Goal: Transaction & Acquisition: Purchase product/service

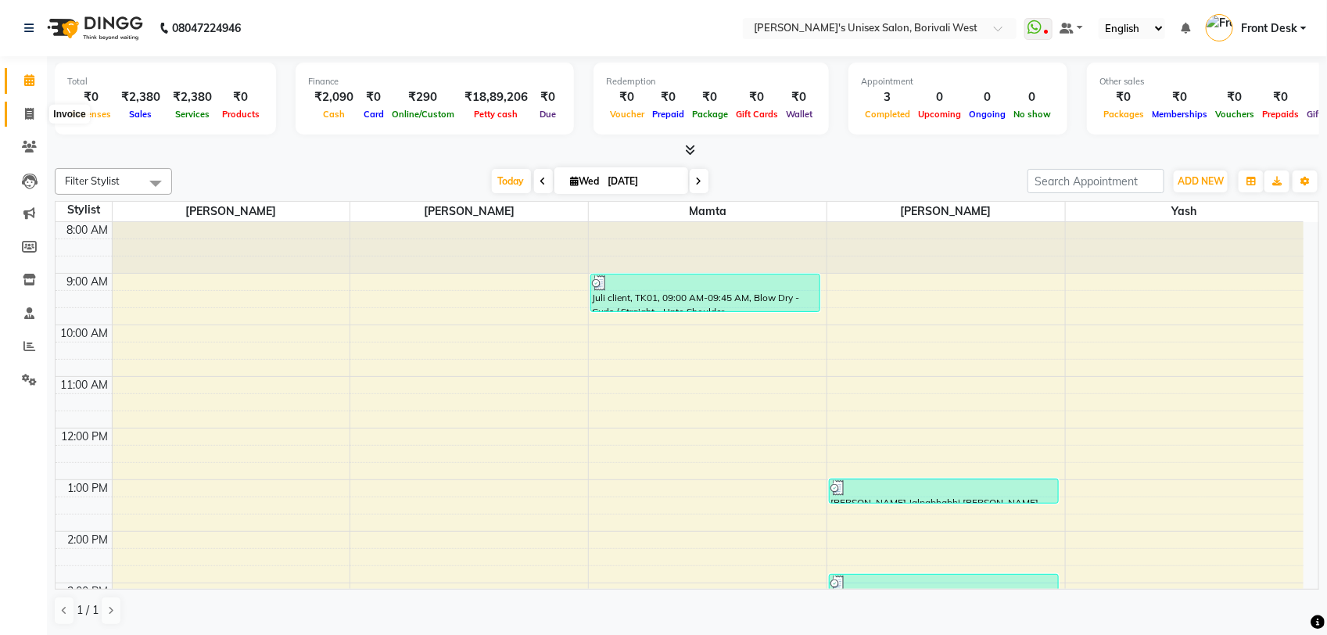
click at [31, 111] on icon at bounding box center [29, 114] width 9 height 12
select select "service"
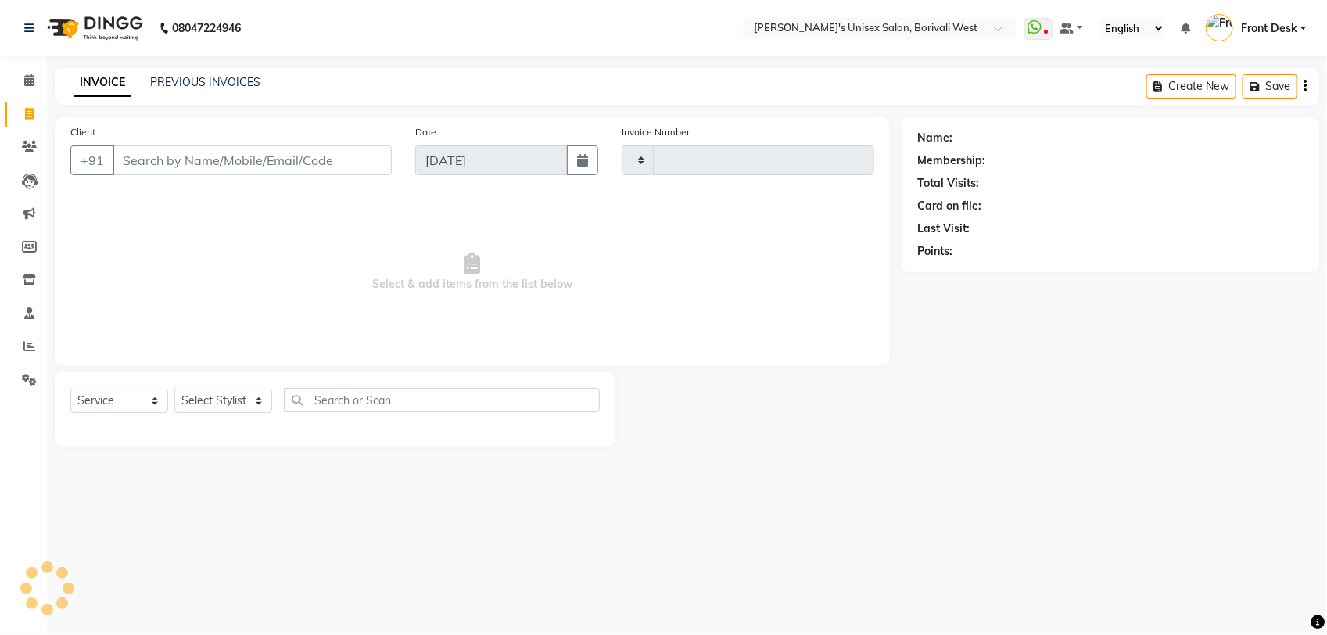
type input "0996"
select select "4025"
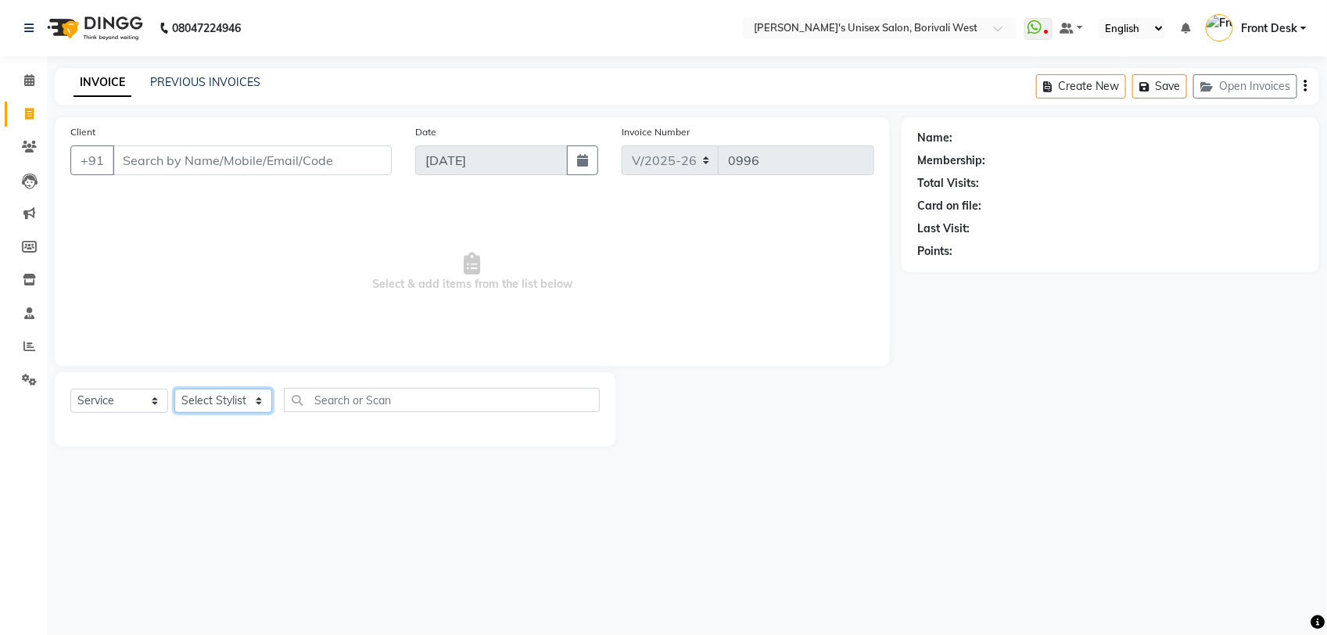
click at [256, 397] on select "Select Stylist Front Desk [PERSON_NAME] Mamta [PERSON_NAME] Yash" at bounding box center [223, 401] width 98 height 24
select select "20338"
click at [174, 389] on select "Select Stylist Front Desk [PERSON_NAME] Mamta [PERSON_NAME] Yash" at bounding box center [223, 401] width 98 height 24
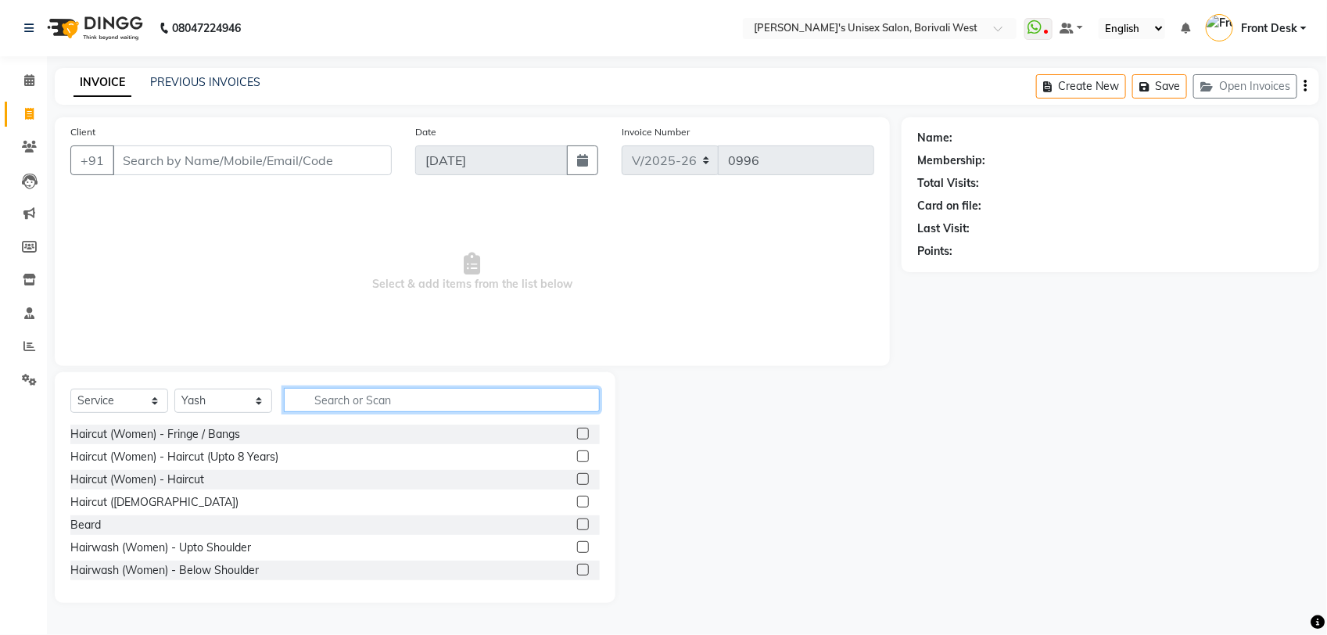
click at [350, 397] on input "text" at bounding box center [442, 400] width 316 height 24
click at [577, 477] on label at bounding box center [583, 479] width 12 height 12
click at [577, 477] on input "checkbox" at bounding box center [582, 479] width 10 height 10
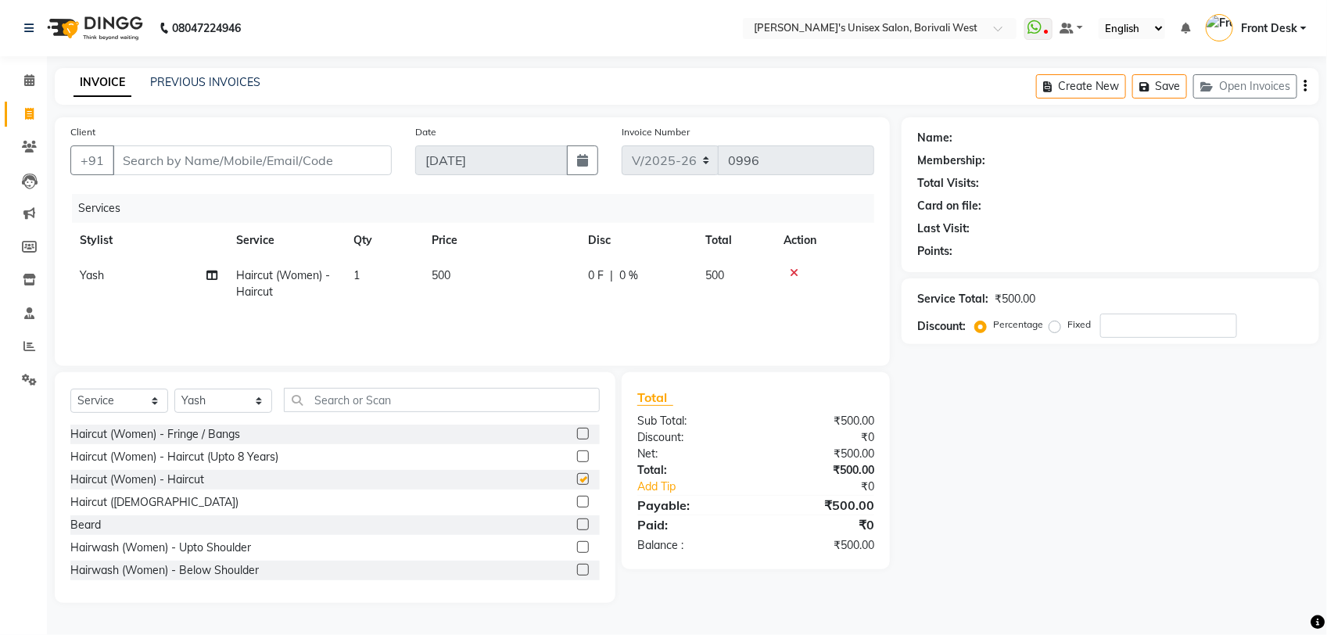
checkbox input "false"
click at [330, 156] on input "Client" at bounding box center [252, 160] width 279 height 30
type input "9"
type input "0"
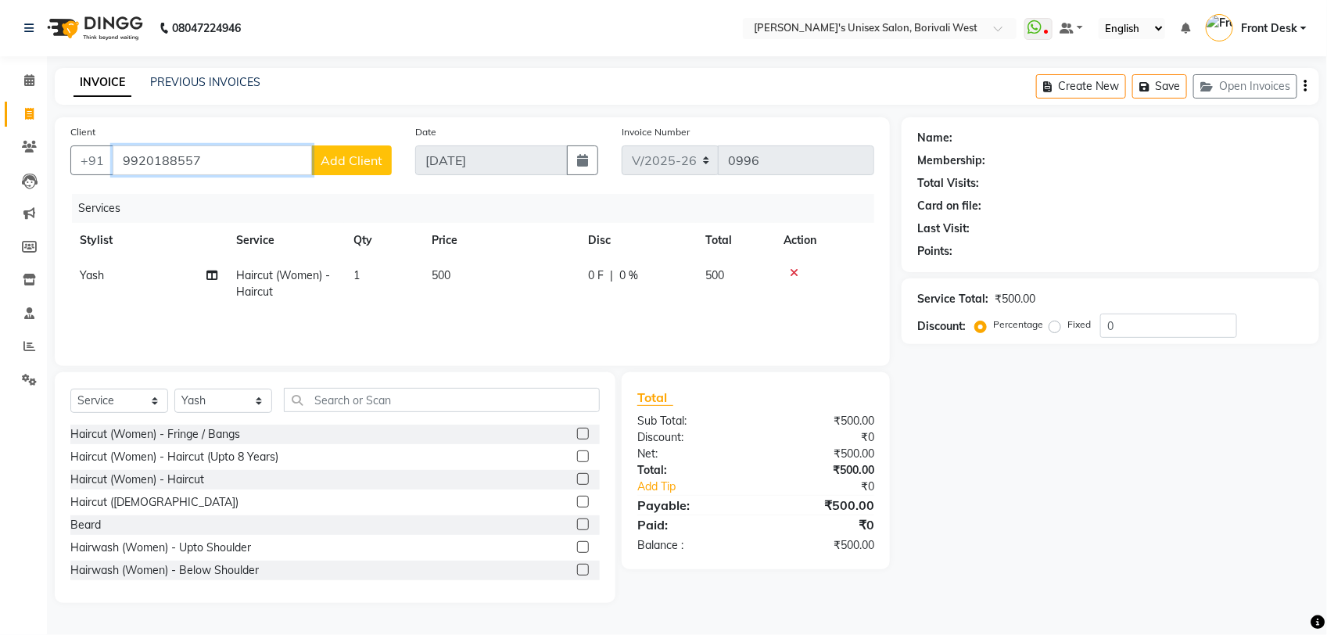
type input "9920188557"
click at [338, 155] on span "Add Client" at bounding box center [351, 160] width 62 height 16
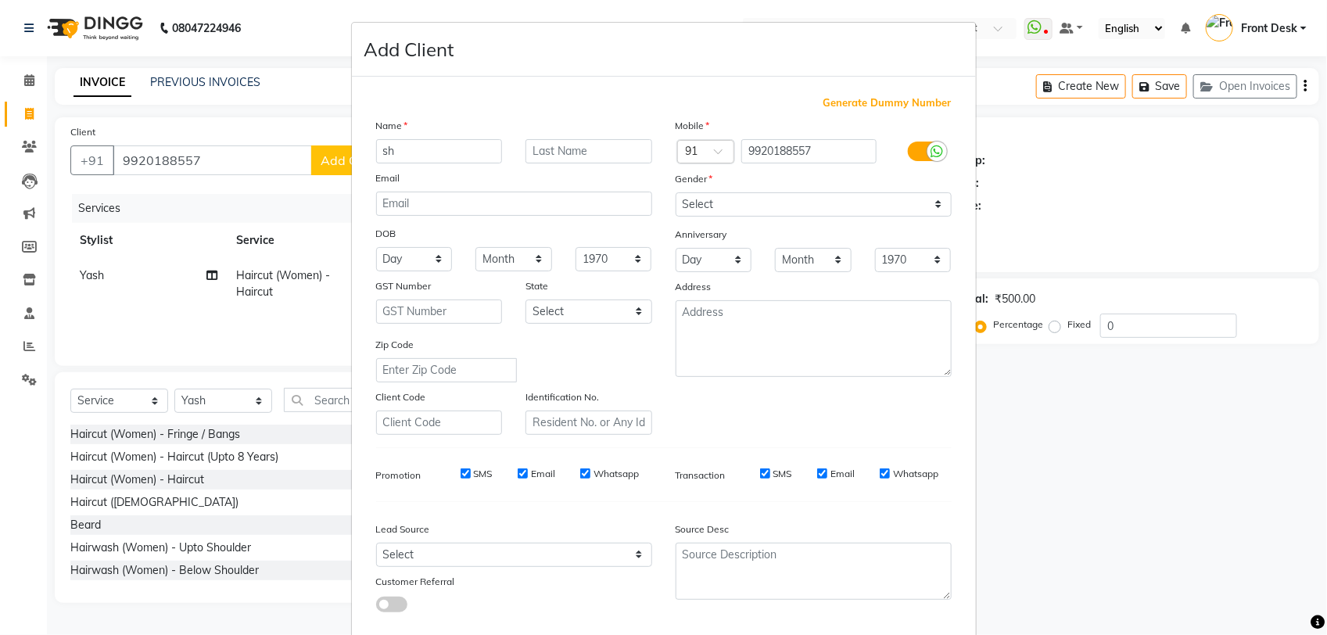
type input "s"
type input "Shruti"
click at [786, 204] on select "Select [DEMOGRAPHIC_DATA] [DEMOGRAPHIC_DATA] Other Prefer Not To Say" at bounding box center [813, 204] width 276 height 24
select select "[DEMOGRAPHIC_DATA]"
click at [675, 192] on select "Select [DEMOGRAPHIC_DATA] [DEMOGRAPHIC_DATA] Other Prefer Not To Say" at bounding box center [813, 204] width 276 height 24
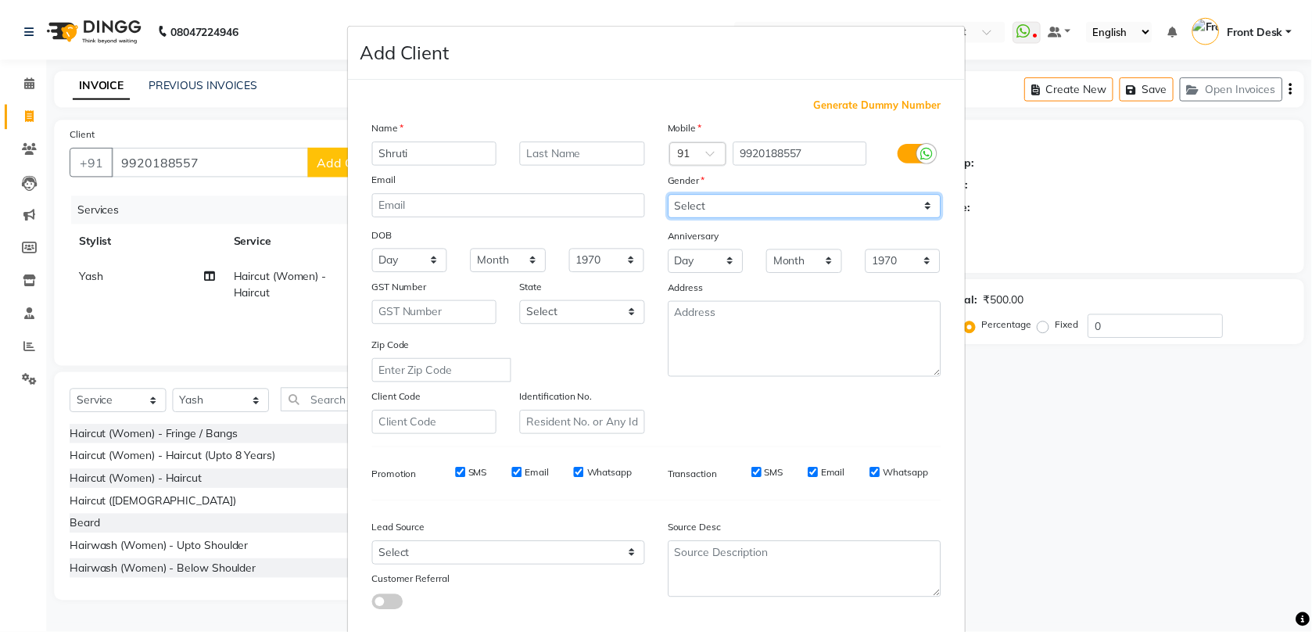
scroll to position [81, 0]
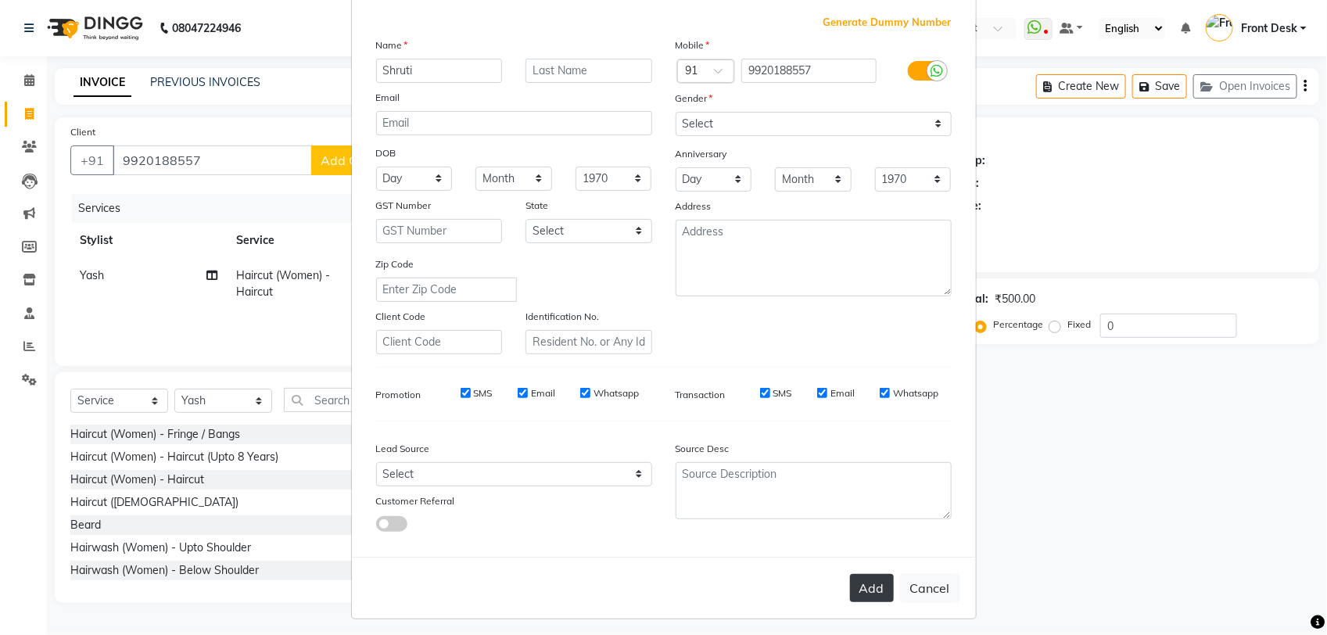
click at [870, 581] on button "Add" at bounding box center [872, 588] width 44 height 28
select select
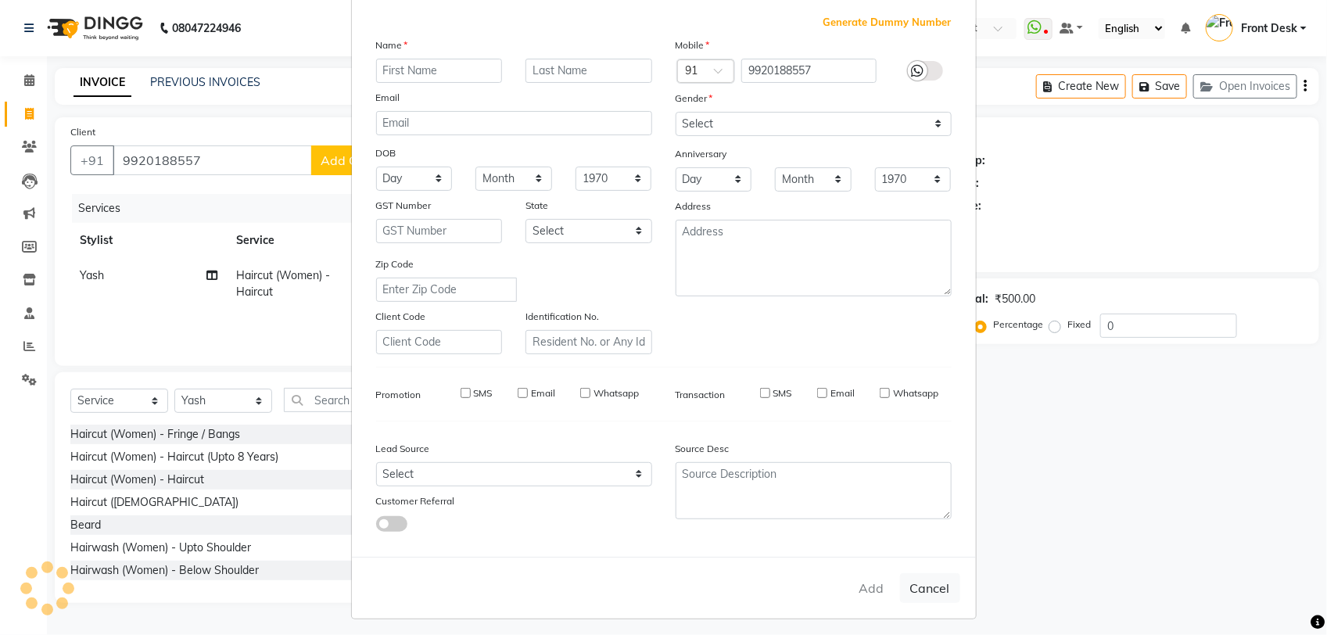
select select
checkbox input "false"
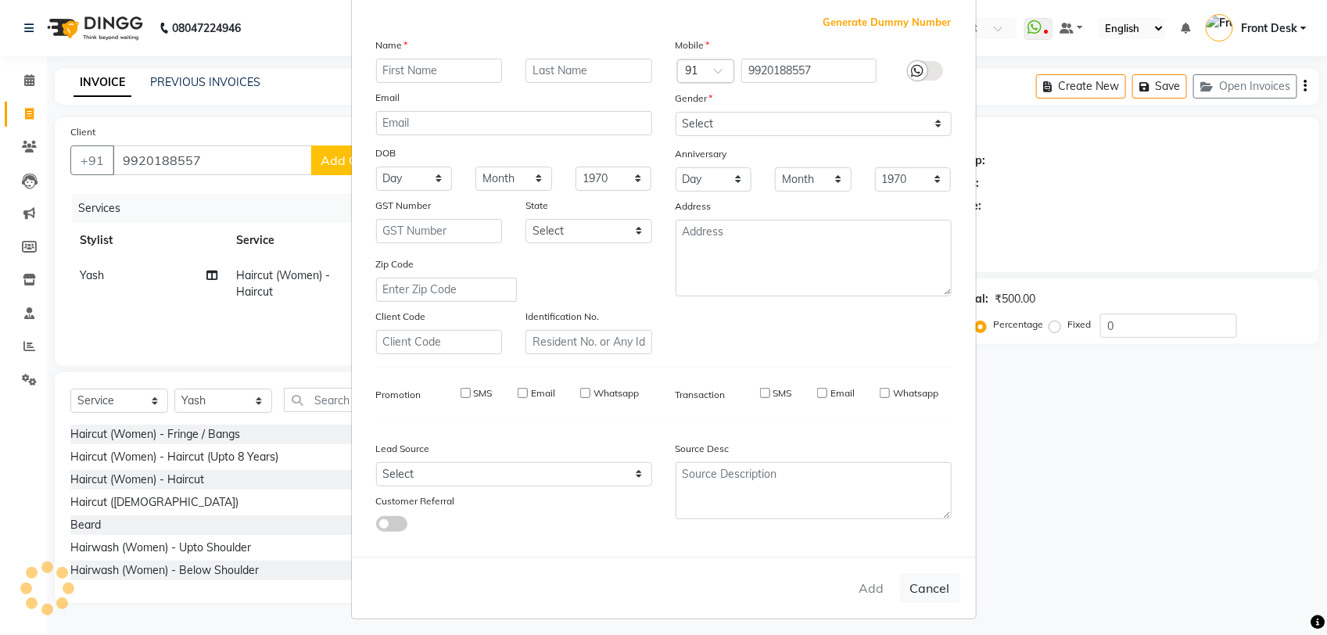
checkbox input "false"
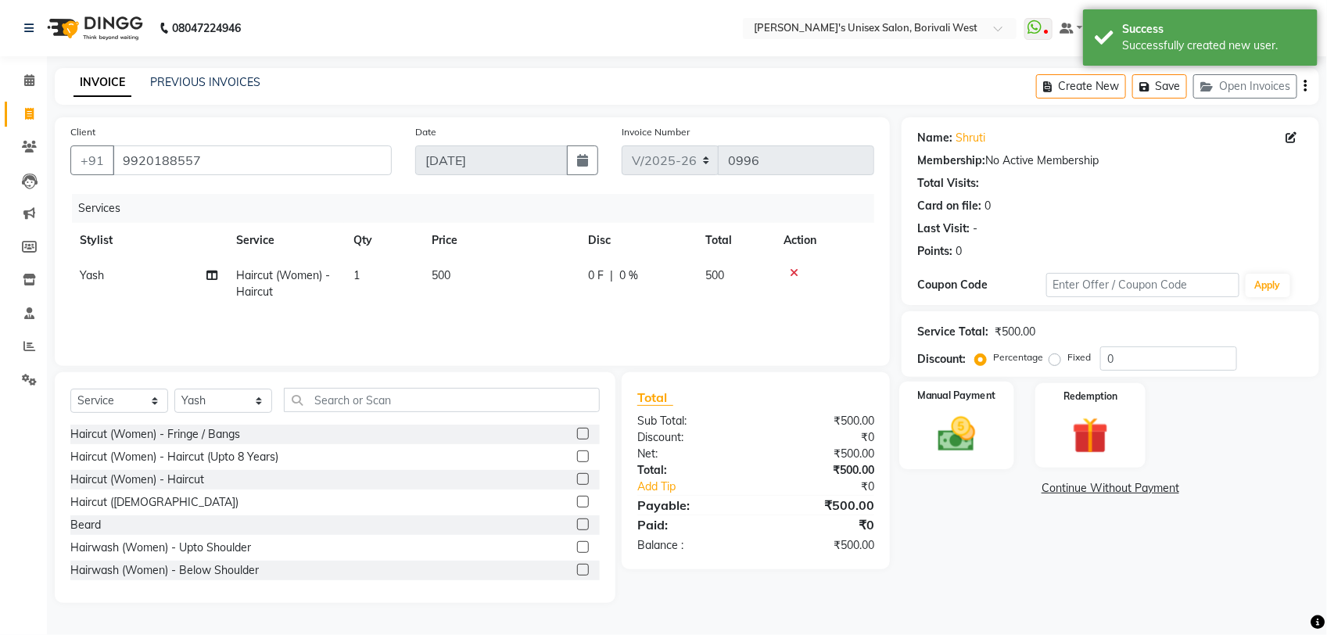
click at [975, 412] on img at bounding box center [957, 434] width 62 height 44
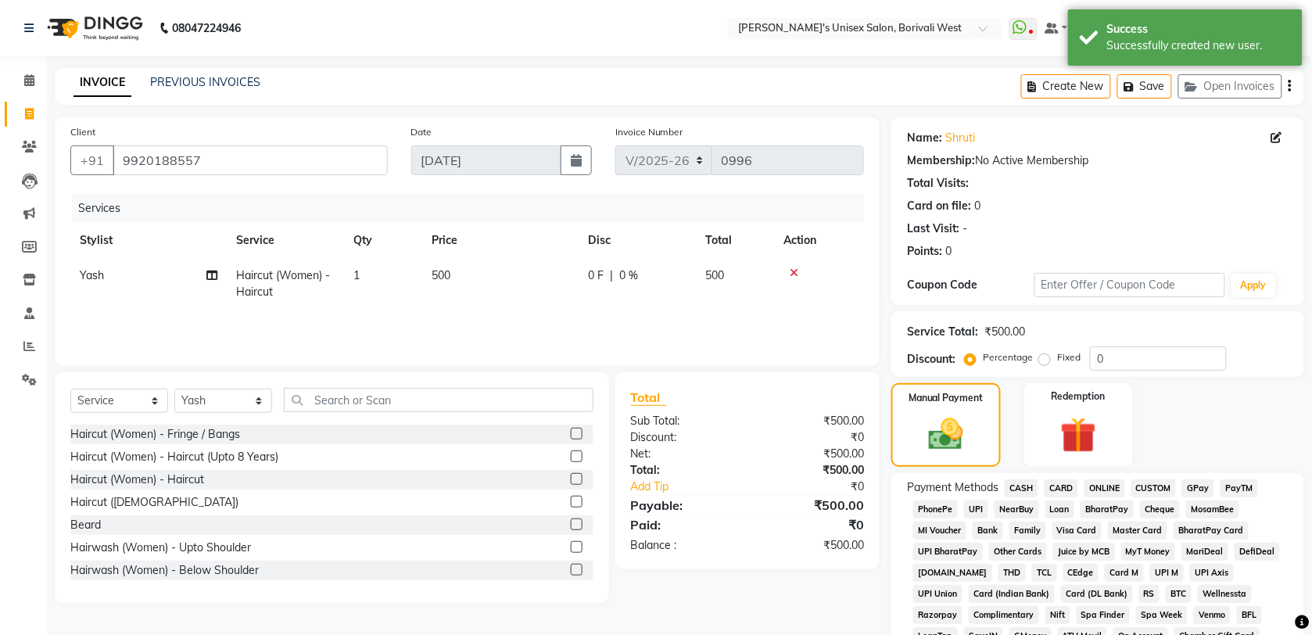
click at [1029, 483] on span "CASH" at bounding box center [1021, 488] width 34 height 18
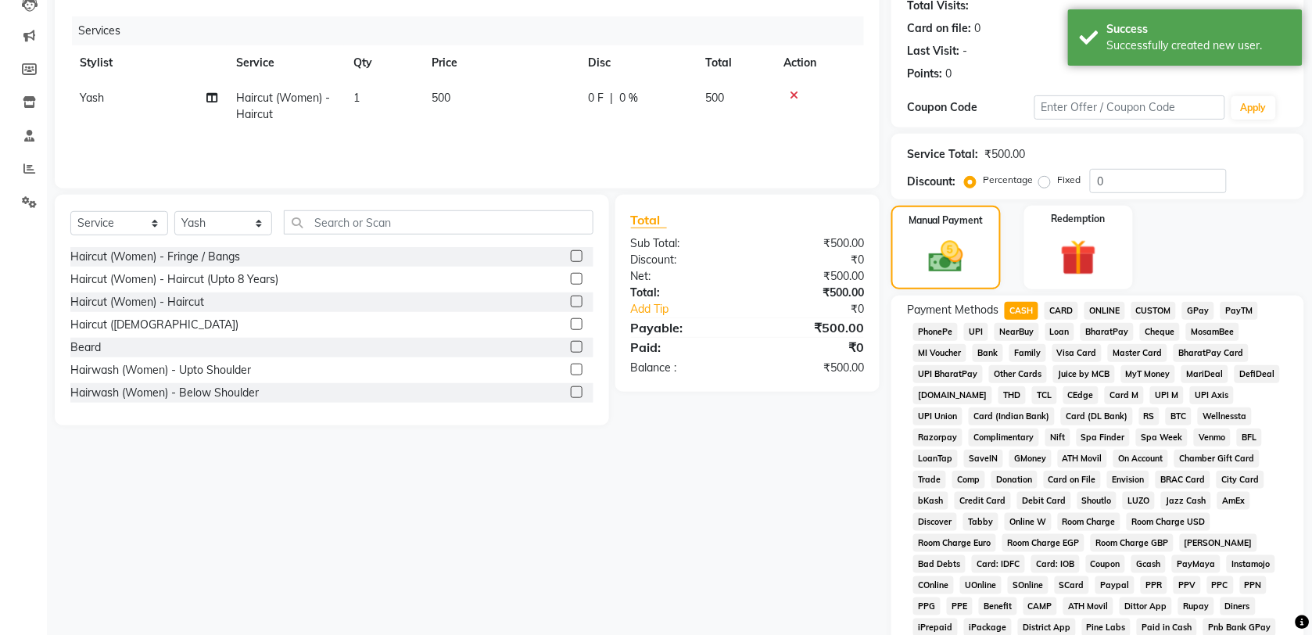
scroll to position [427, 0]
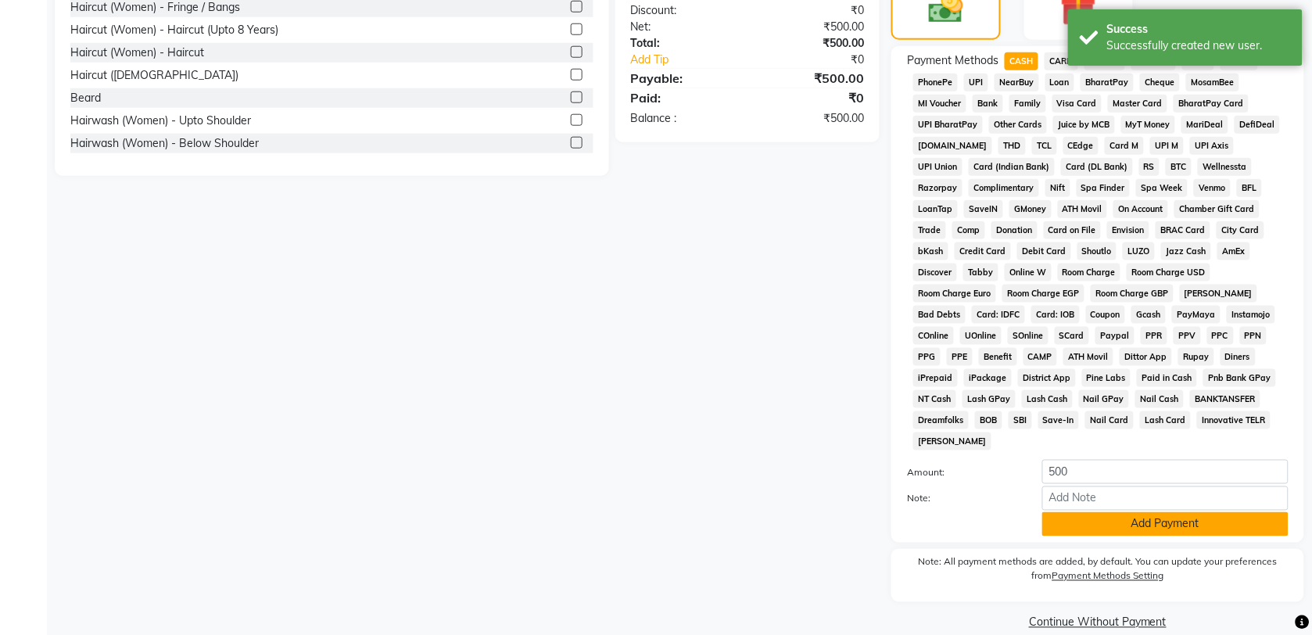
click at [1100, 512] on button "Add Payment" at bounding box center [1165, 524] width 246 height 24
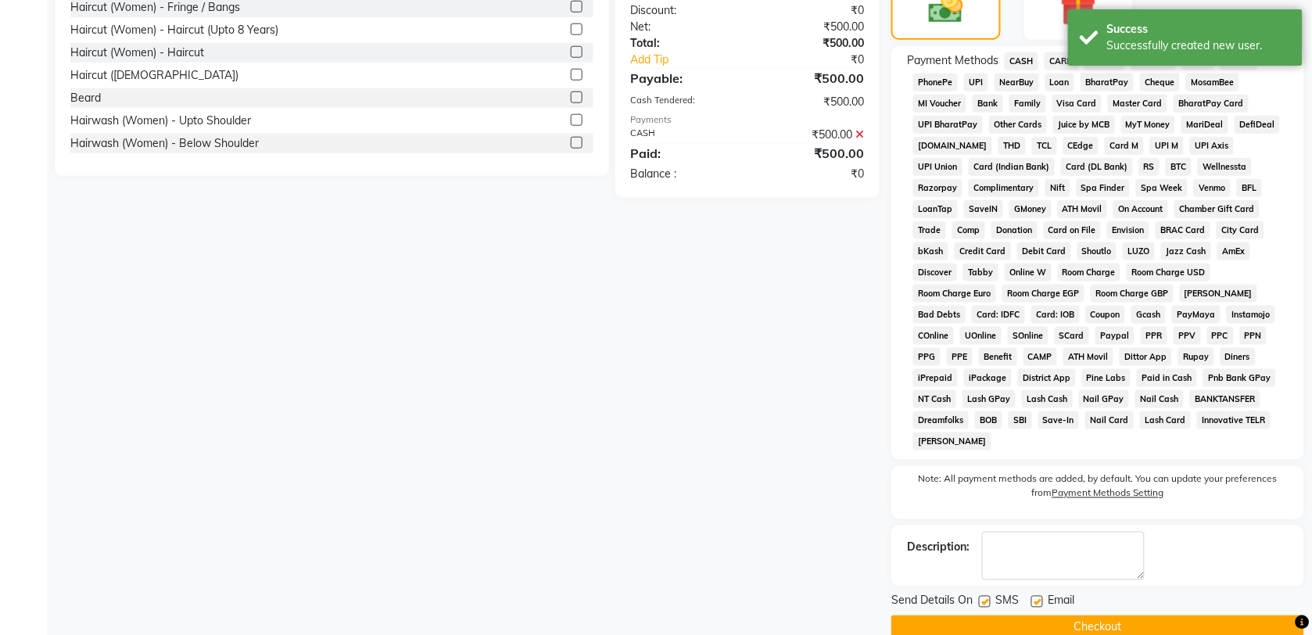
click at [1101, 615] on button "Checkout" at bounding box center [1097, 627] width 413 height 24
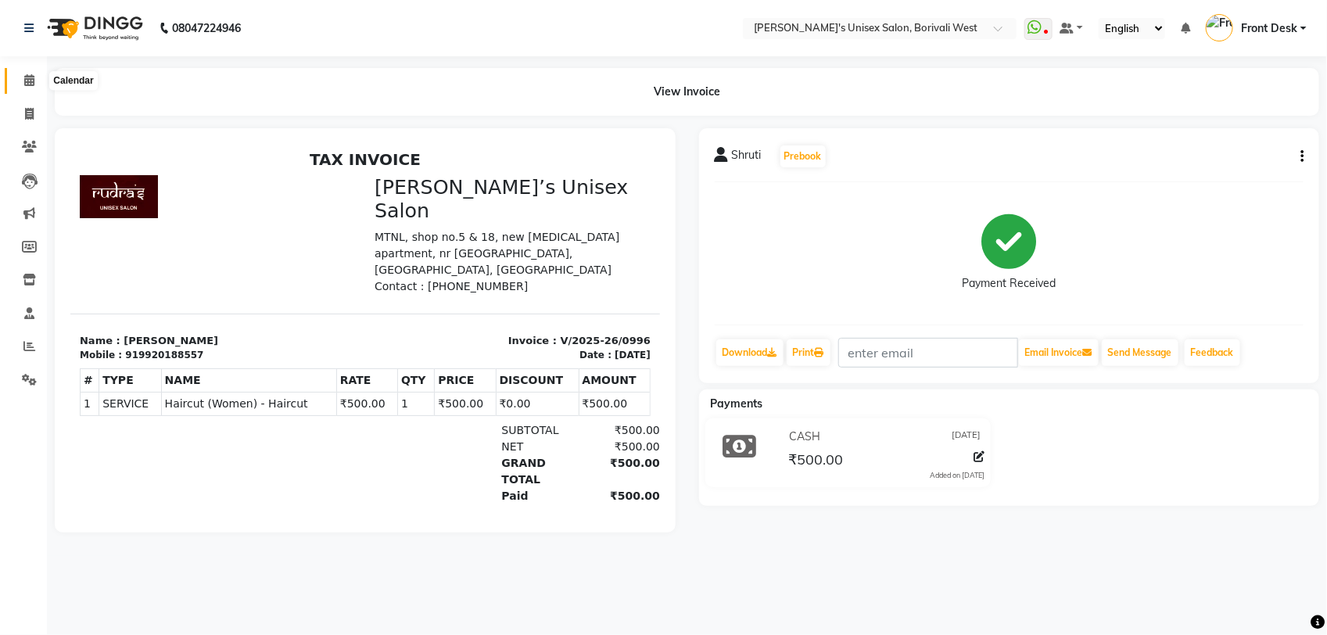
click at [25, 79] on icon at bounding box center [29, 80] width 10 height 12
